Goal: Go to known website: Go to known website

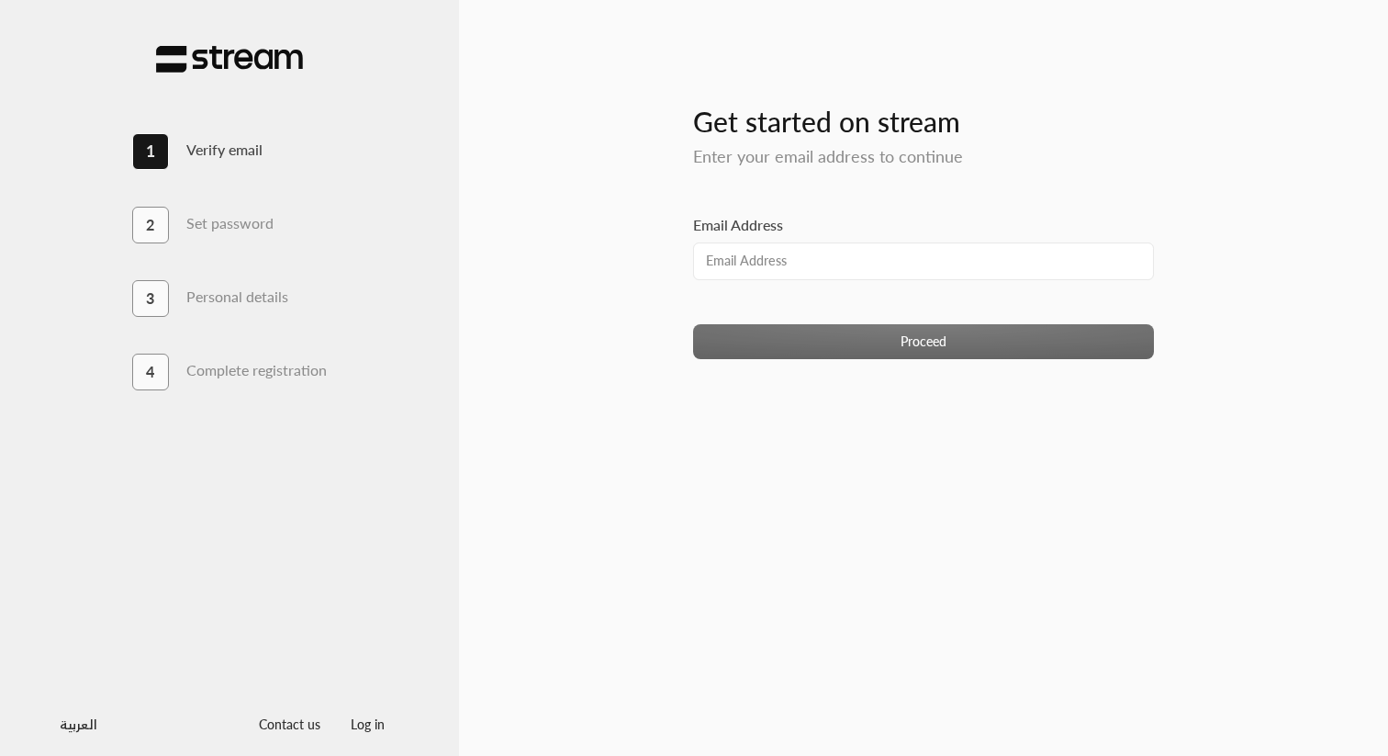
click at [223, 67] on img at bounding box center [229, 59] width 147 height 28
